Goal: Task Accomplishment & Management: Manage account settings

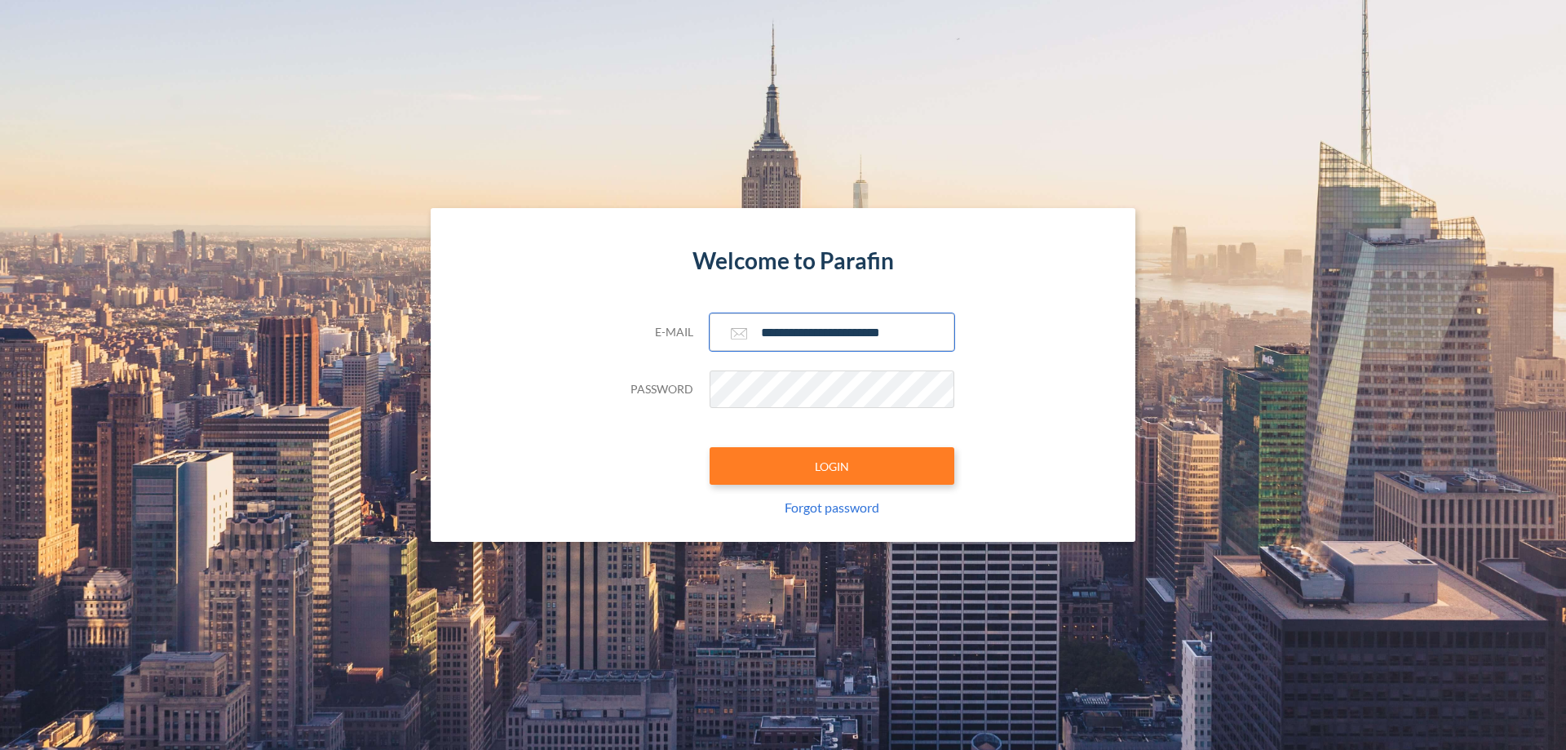
type input "**********"
click at [832, 466] on button "LOGIN" at bounding box center [832, 466] width 245 height 38
